Goal: Information Seeking & Learning: Learn about a topic

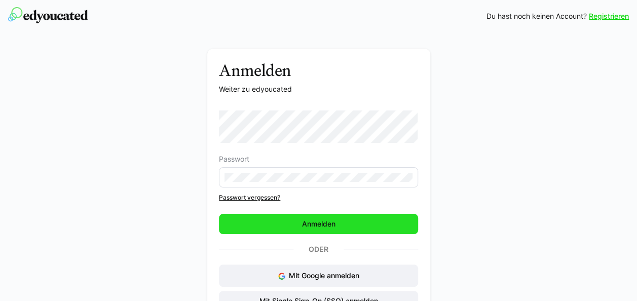
click at [317, 228] on span "Anmelden" at bounding box center [318, 224] width 36 height 10
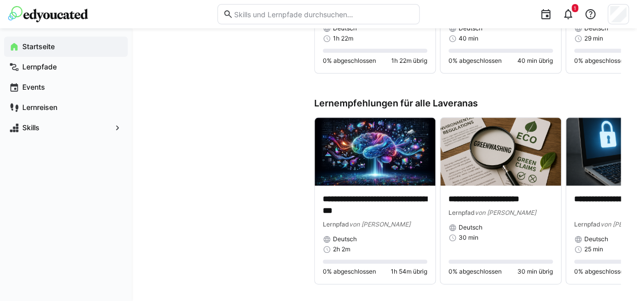
scroll to position [594, 0]
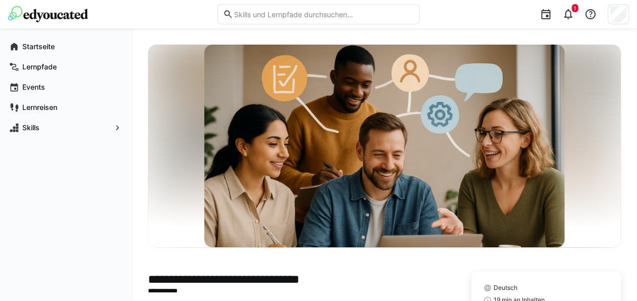
scroll to position [121, 0]
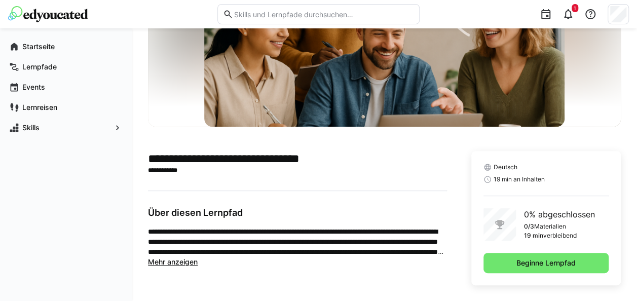
click at [178, 262] on span "Mehr anzeigen" at bounding box center [173, 261] width 50 height 9
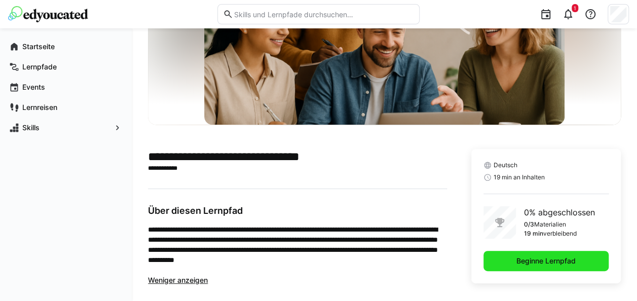
click at [557, 261] on span "Beginne Lernpfad" at bounding box center [546, 261] width 62 height 10
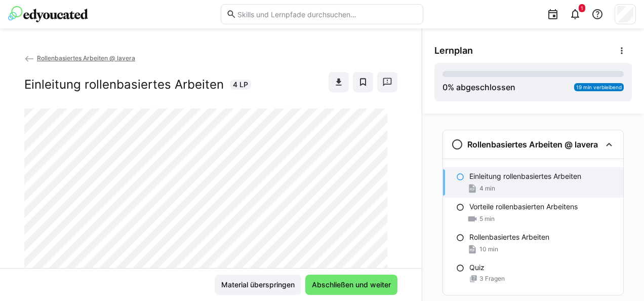
click at [394, 189] on div "Rollenbasiertes Arbeiten @ lavera Einleitung rollenbasiertes Arbeiten 4 LP" at bounding box center [211, 160] width 422 height 215
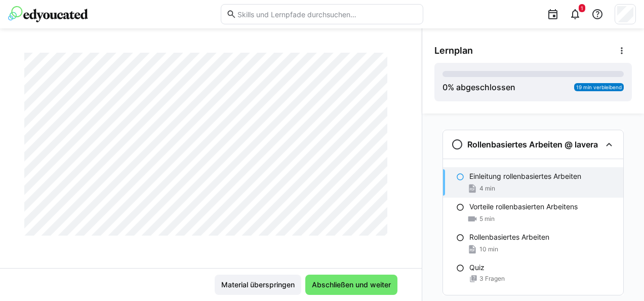
scroll to position [1094, 0]
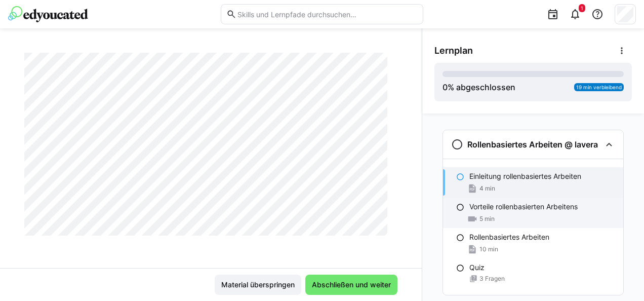
click at [484, 213] on div "Vorteile rollenbasierten Arbeitens 5 min" at bounding box center [533, 213] width 180 height 30
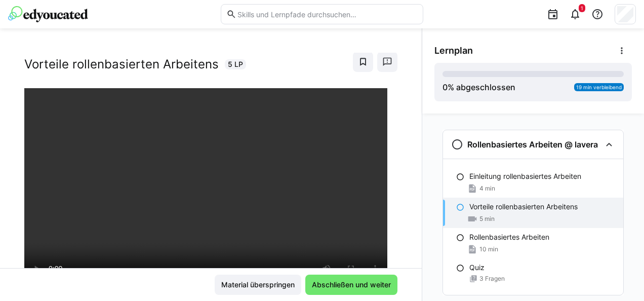
scroll to position [71, 0]
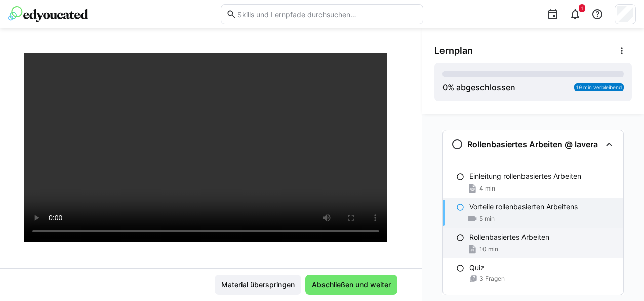
click at [508, 243] on div "Rollenbasiertes Arbeiten 10 min" at bounding box center [533, 243] width 180 height 30
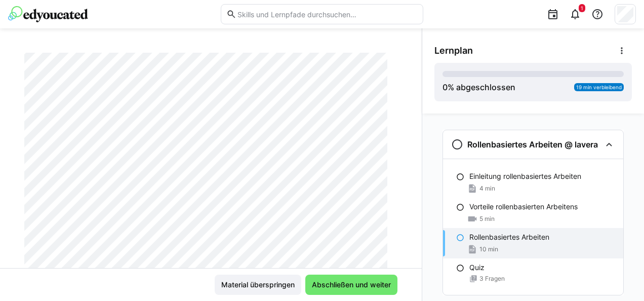
click at [400, 231] on div at bounding box center [397, 224] width 24 height 21
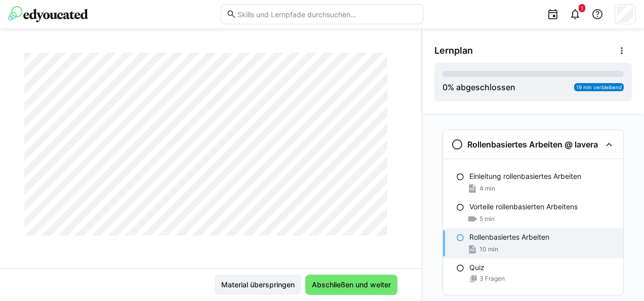
scroll to position [2349, 0]
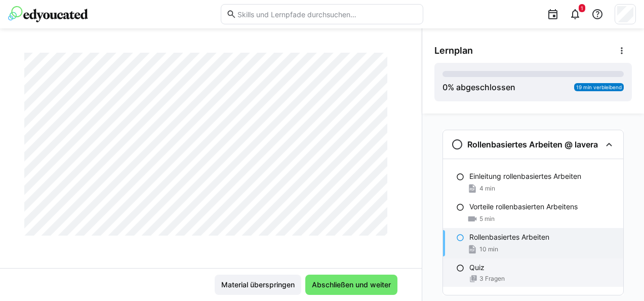
click at [493, 273] on div "Quiz 3 Fragen" at bounding box center [533, 272] width 180 height 28
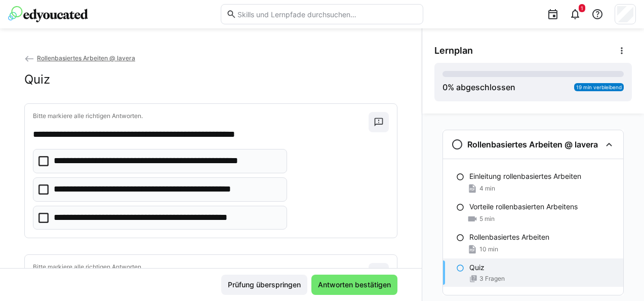
click at [46, 218] on icon at bounding box center [43, 218] width 10 height 10
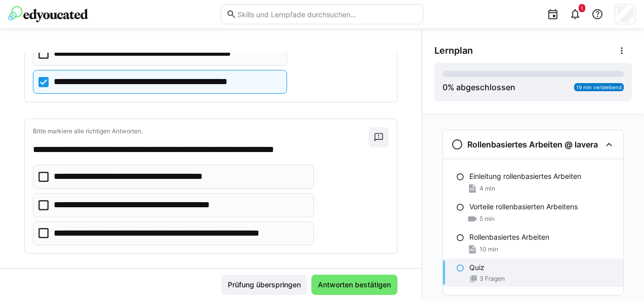
scroll to position [152, 0]
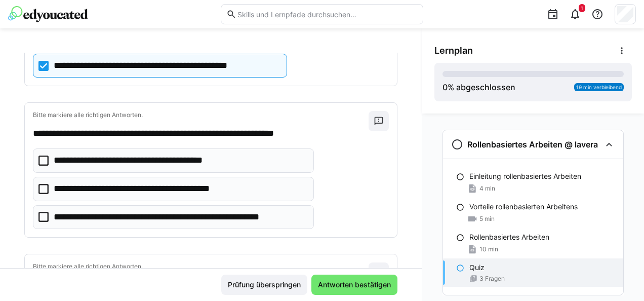
click at [47, 213] on icon at bounding box center [43, 217] width 10 height 10
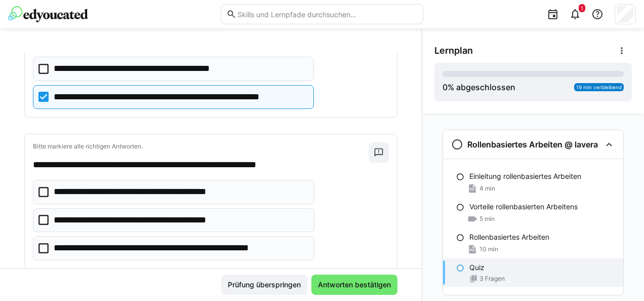
scroll to position [293, 0]
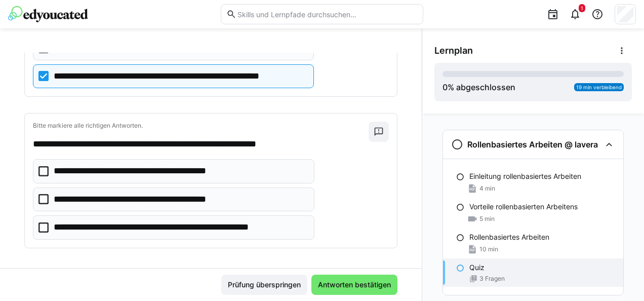
click at [47, 225] on icon at bounding box center [43, 227] width 10 height 10
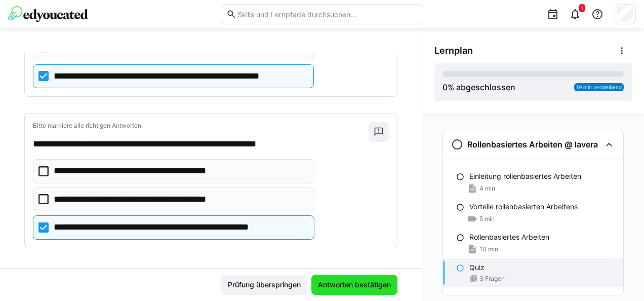
click at [332, 282] on span "Antworten bestätigen" at bounding box center [355, 285] width 76 height 10
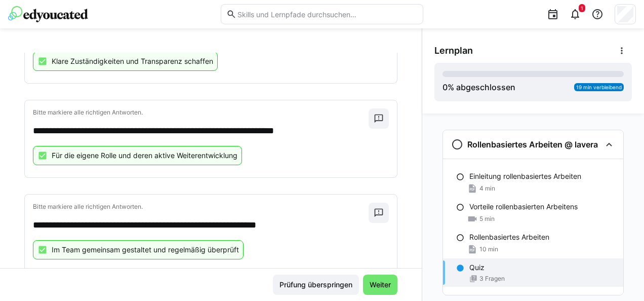
scroll to position [227, 0]
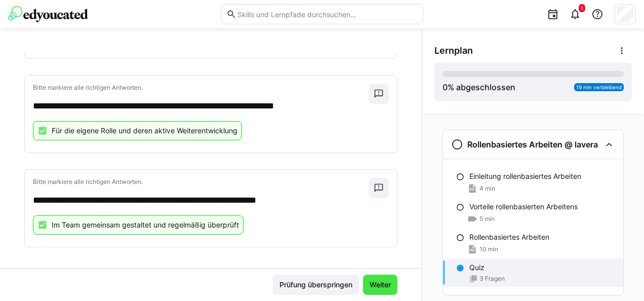
click at [383, 289] on span "Weiter" at bounding box center [380, 285] width 24 height 10
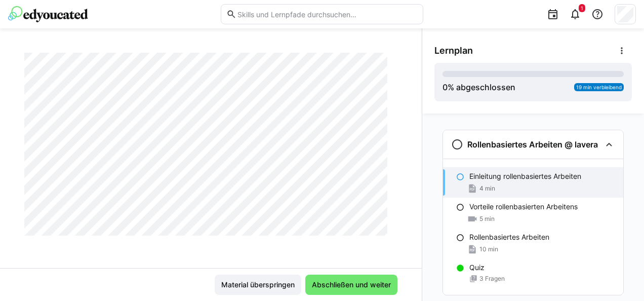
scroll to position [51, 0]
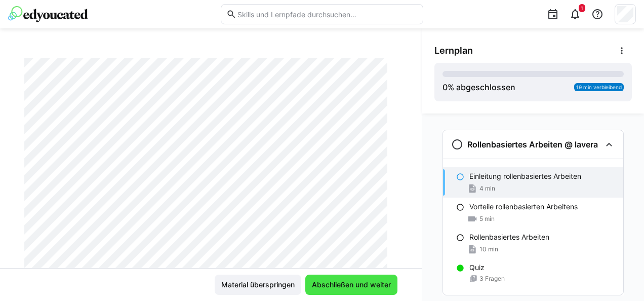
click at [359, 290] on span "Abschließen und weiter" at bounding box center [351, 285] width 82 height 10
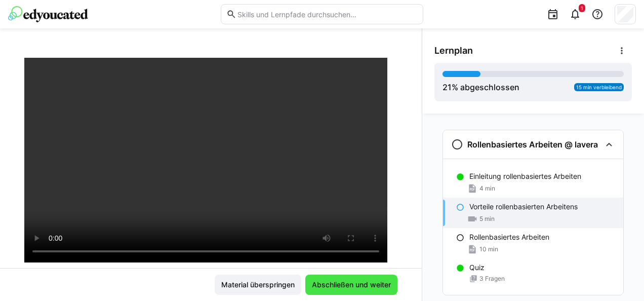
click at [360, 289] on span "Abschließen und weiter" at bounding box center [351, 285] width 82 height 10
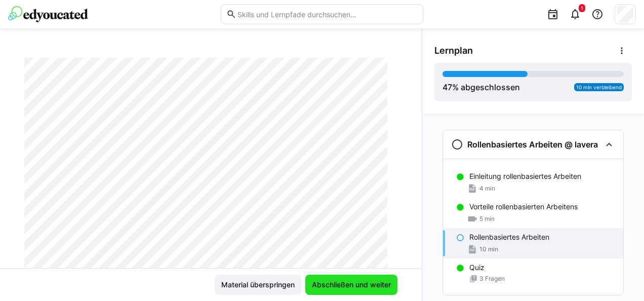
click at [360, 289] on span "Abschließen und weiter" at bounding box center [351, 285] width 82 height 10
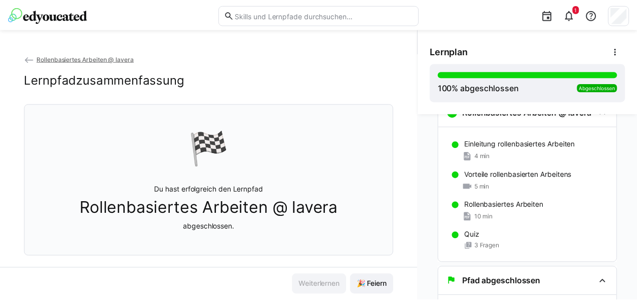
scroll to position [59, 0]
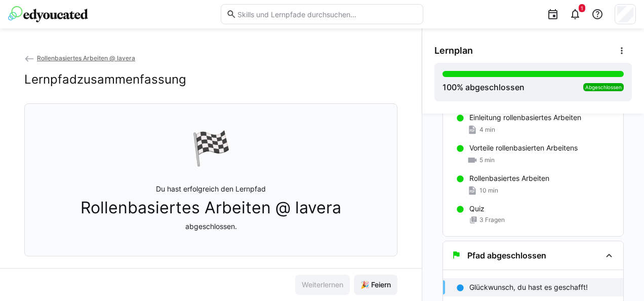
click at [57, 19] on img at bounding box center [48, 14] width 80 height 16
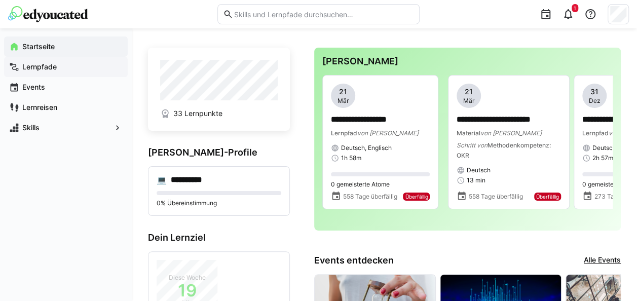
click at [0, 0] on app-navigation-label "Lernpfade" at bounding box center [0, 0] width 0 height 0
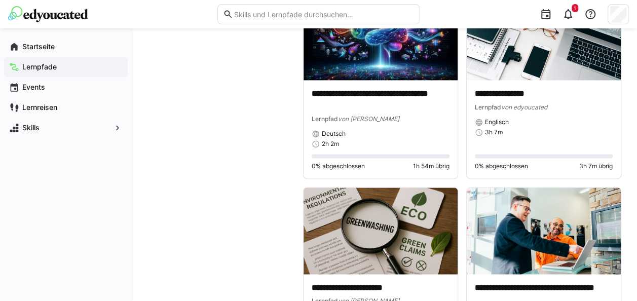
scroll to position [2685, 0]
